Goal: Transaction & Acquisition: Purchase product/service

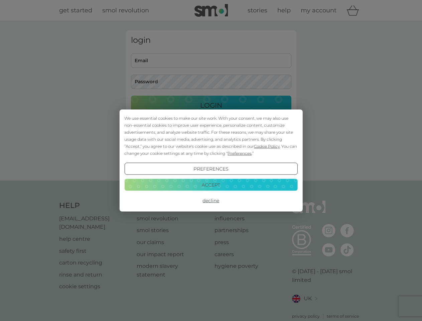
click at [267, 146] on span "Cookie Policy" at bounding box center [267, 146] width 26 height 5
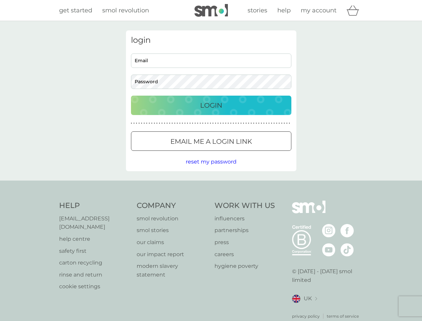
click at [239, 153] on div "login Email Password Login ● ● ● ● ● ● ● ● ● ● ● ● ● ● ● ● ● ● ● ● ● ● ● ● ● ● …" at bounding box center [211, 100] width 170 height 141
click at [211, 169] on div "login Email Password Login ● ● ● ● ● ● ● ● ● ● ● ● ● ● ● ● ● ● ● ● ● ● ● ● ● ● …" at bounding box center [211, 100] width 170 height 141
click at [211, 201] on div "Help [EMAIL_ADDRESS][DOMAIN_NAME] help centre safety first carton recycling rin…" at bounding box center [211, 260] width 304 height 119
click at [211, 185] on div "Help [EMAIL_ADDRESS][DOMAIN_NAME] help centre safety first carton recycling rin…" at bounding box center [211, 259] width 422 height 159
